Goal: Navigation & Orientation: Find specific page/section

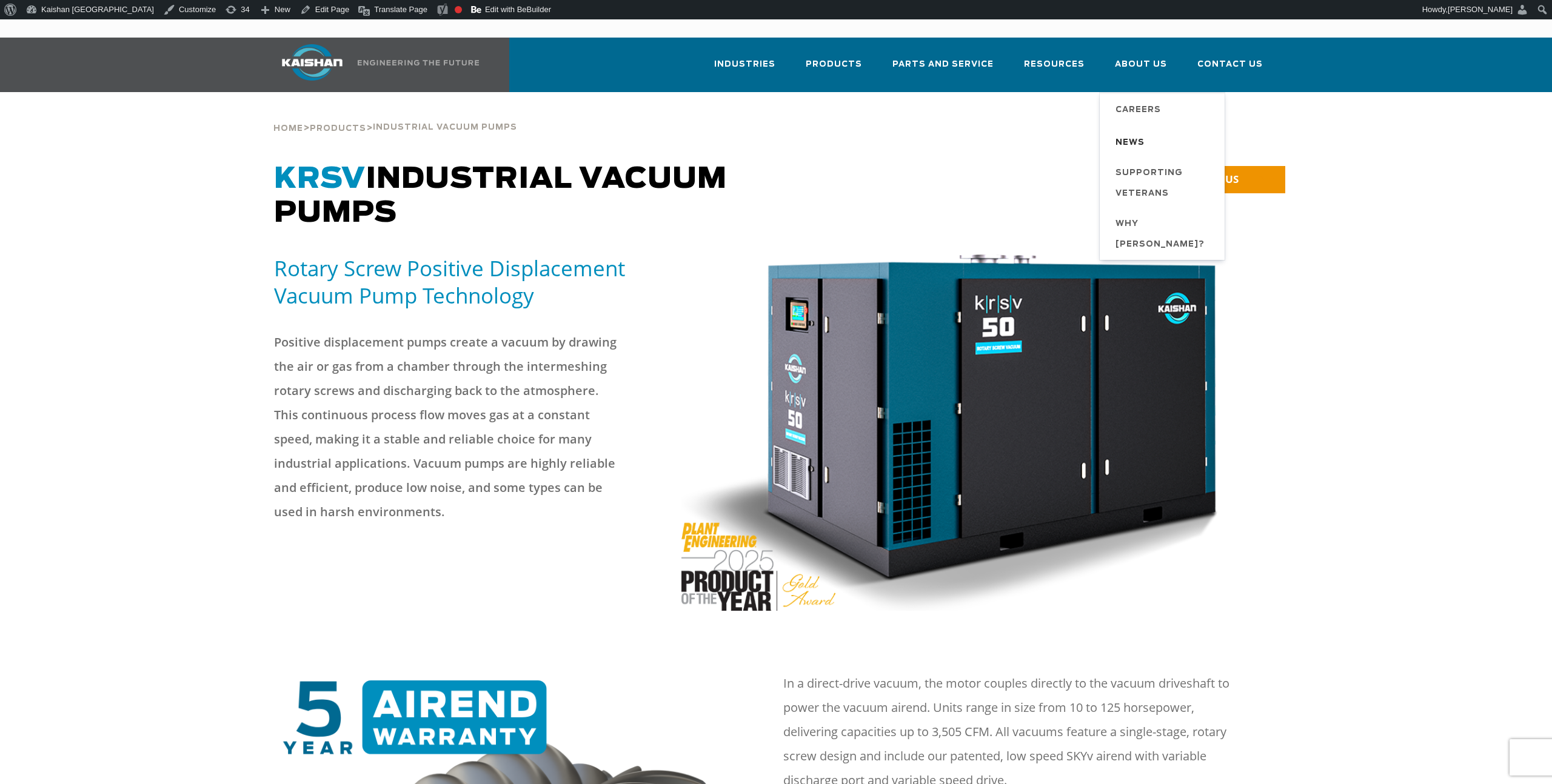
click at [1138, 133] on span "News" at bounding box center [1130, 143] width 29 height 21
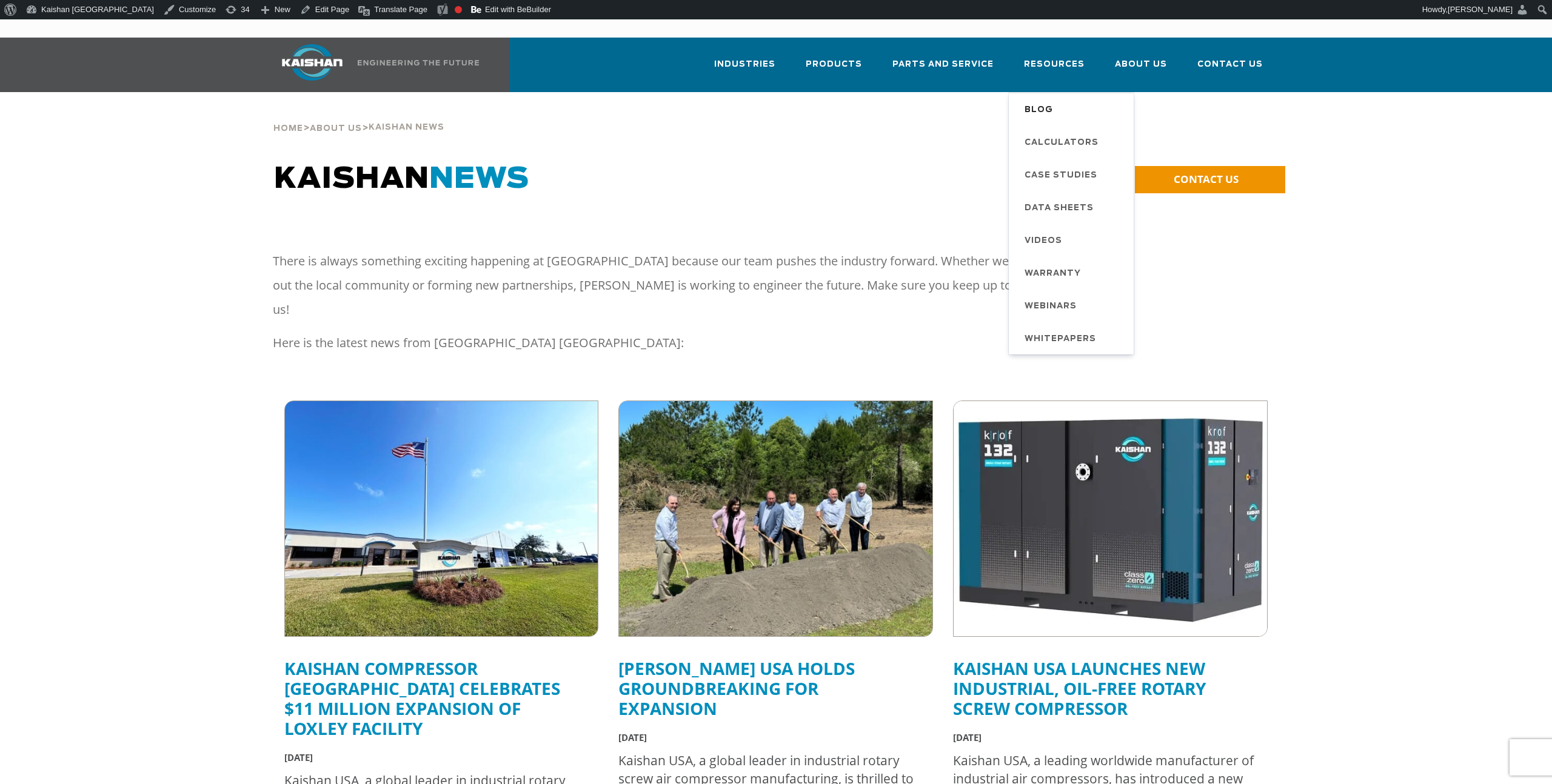
click at [1049, 100] on span "Blog" at bounding box center [1038, 111] width 29 height 21
